Goal: Navigation & Orientation: Find specific page/section

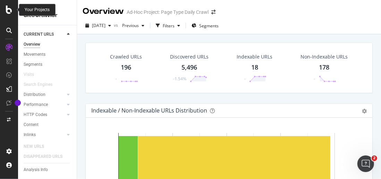
click at [9, 8] on icon at bounding box center [9, 10] width 6 height 8
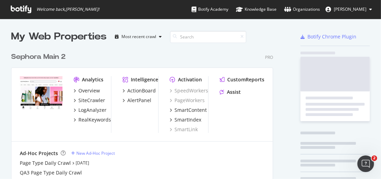
scroll to position [174, 370]
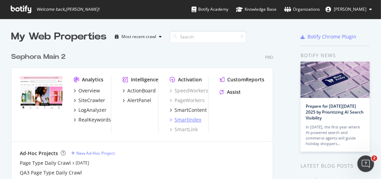
click at [188, 116] on div "SmartIndex" at bounding box center [187, 119] width 27 height 7
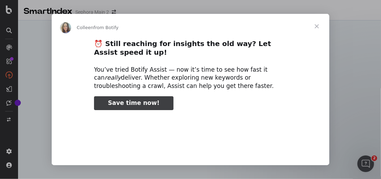
type input "1011143"
click at [315, 26] on span "Close" at bounding box center [316, 26] width 25 height 25
